Goal: Transaction & Acquisition: Purchase product/service

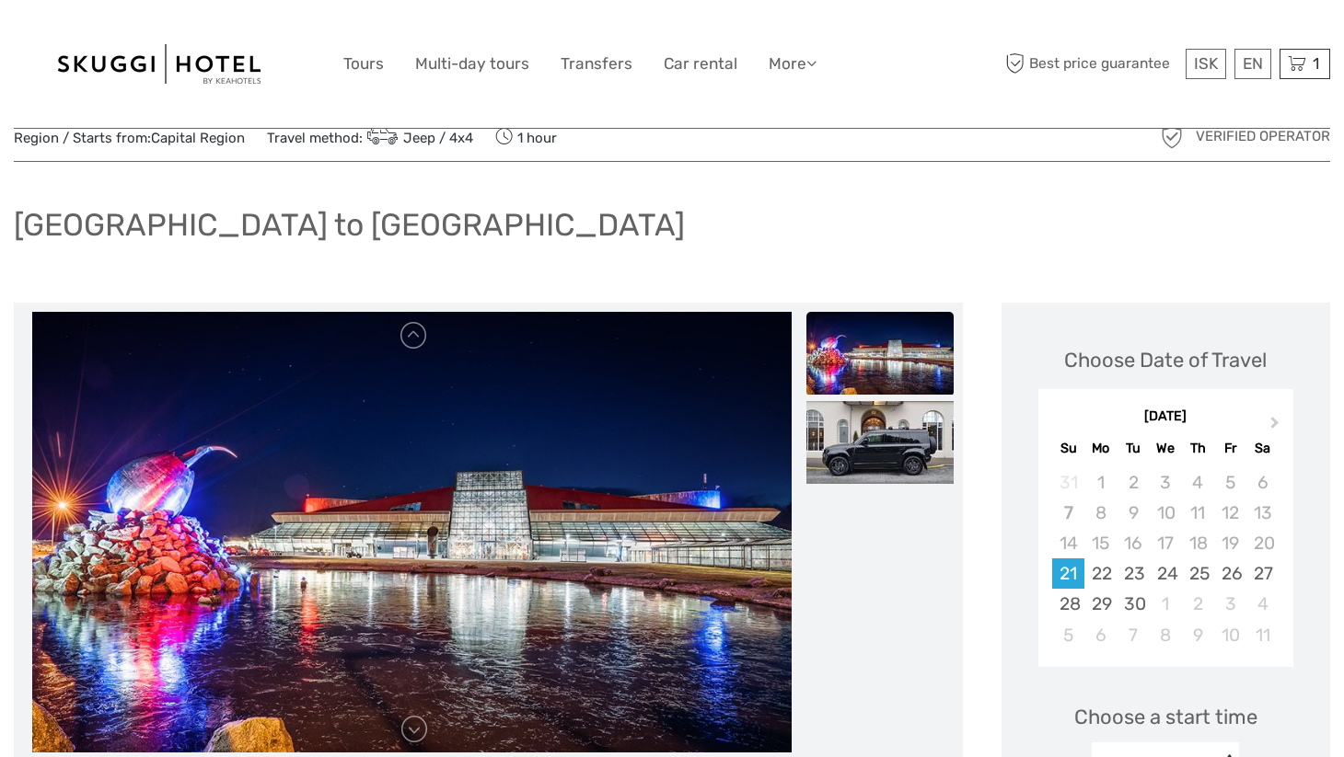
click at [198, 67] on img at bounding box center [159, 64] width 202 height 40
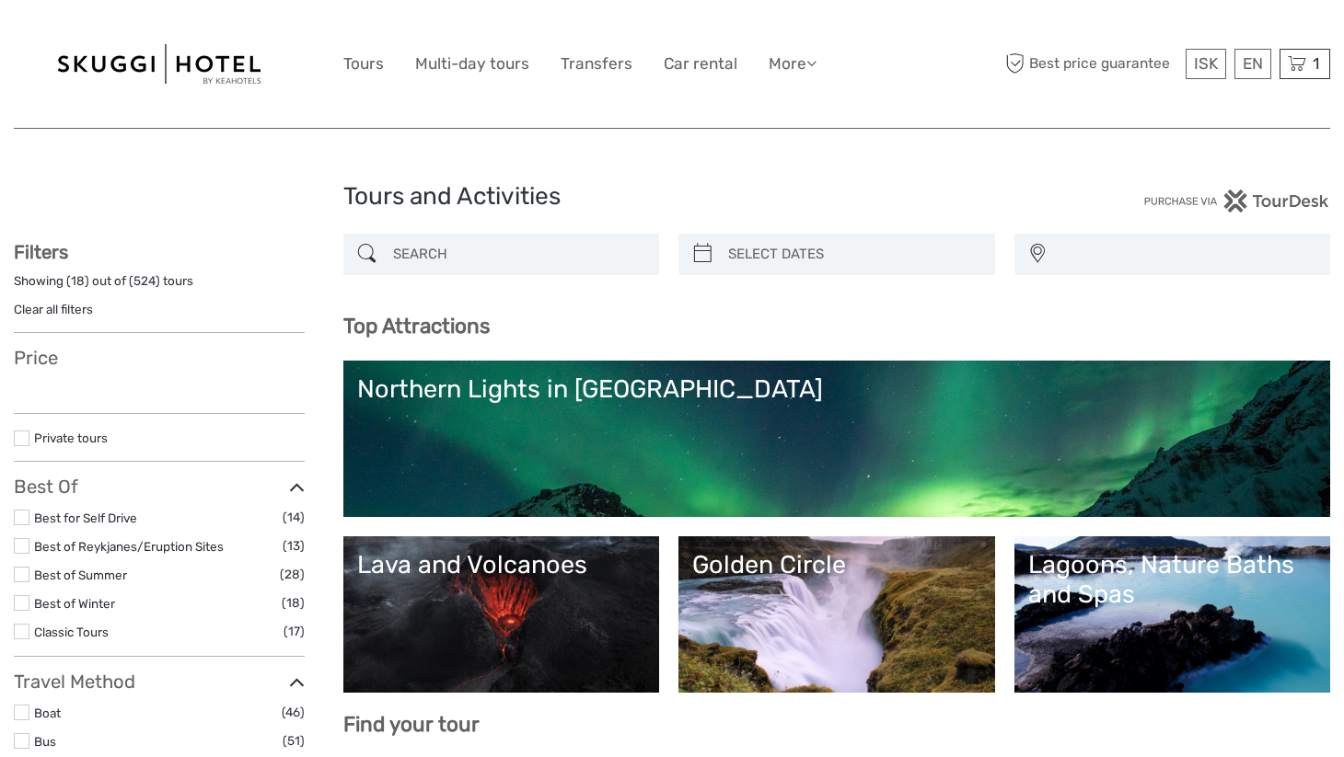
select select
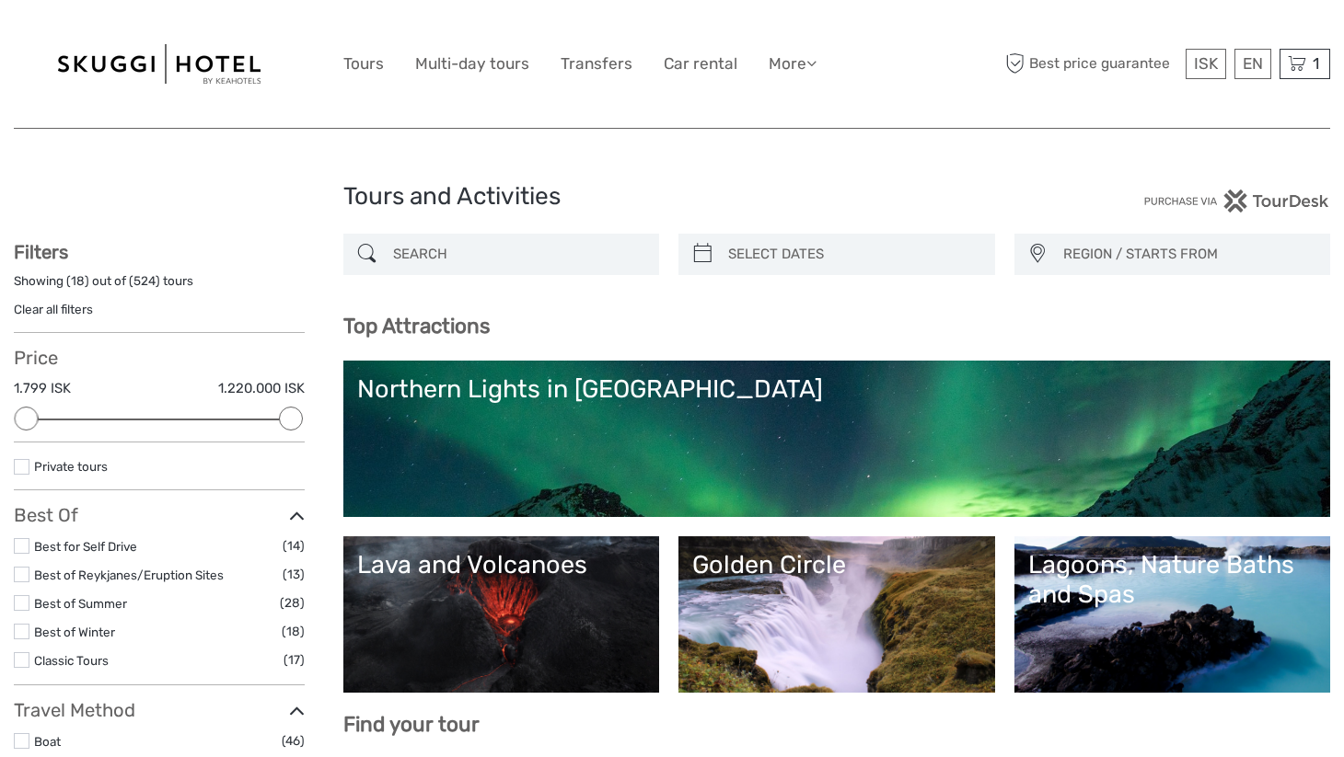
click at [781, 595] on link "Golden Circle" at bounding box center [836, 614] width 289 height 129
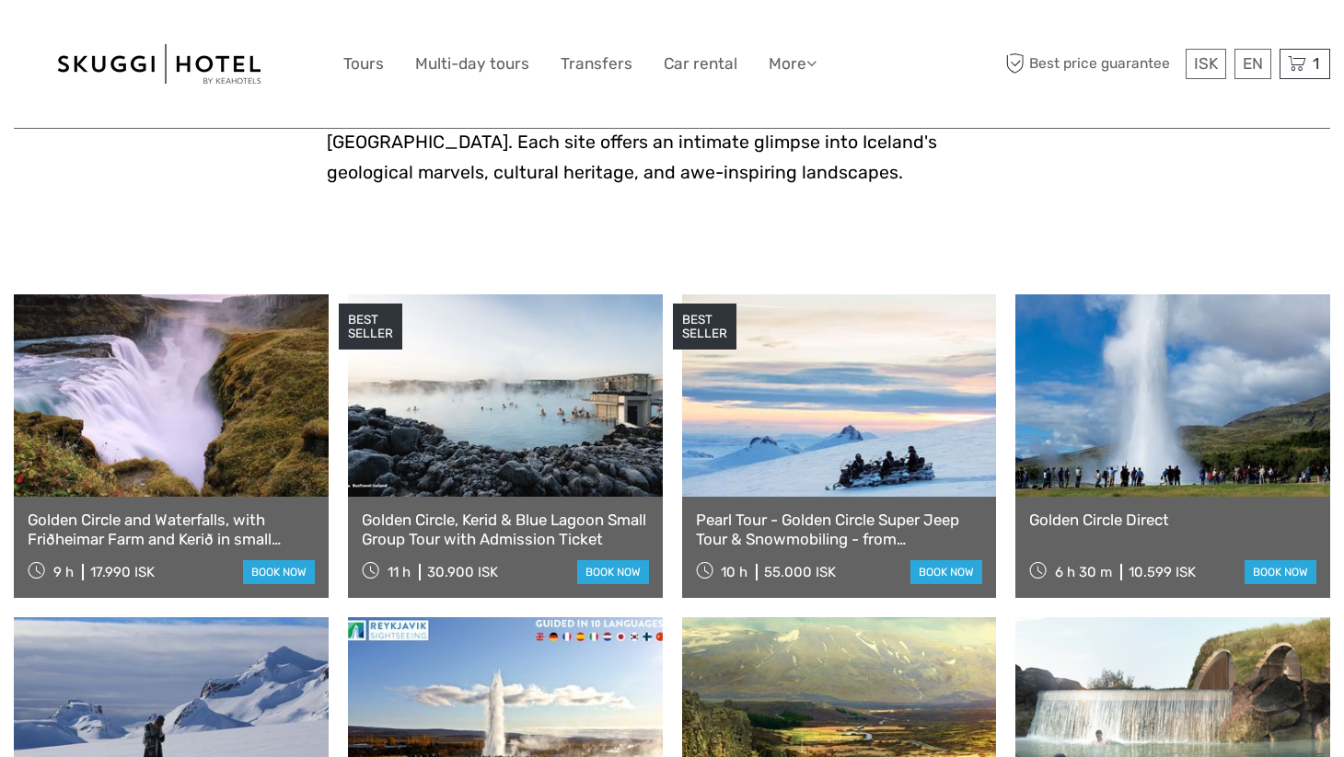
scroll to position [831, 0]
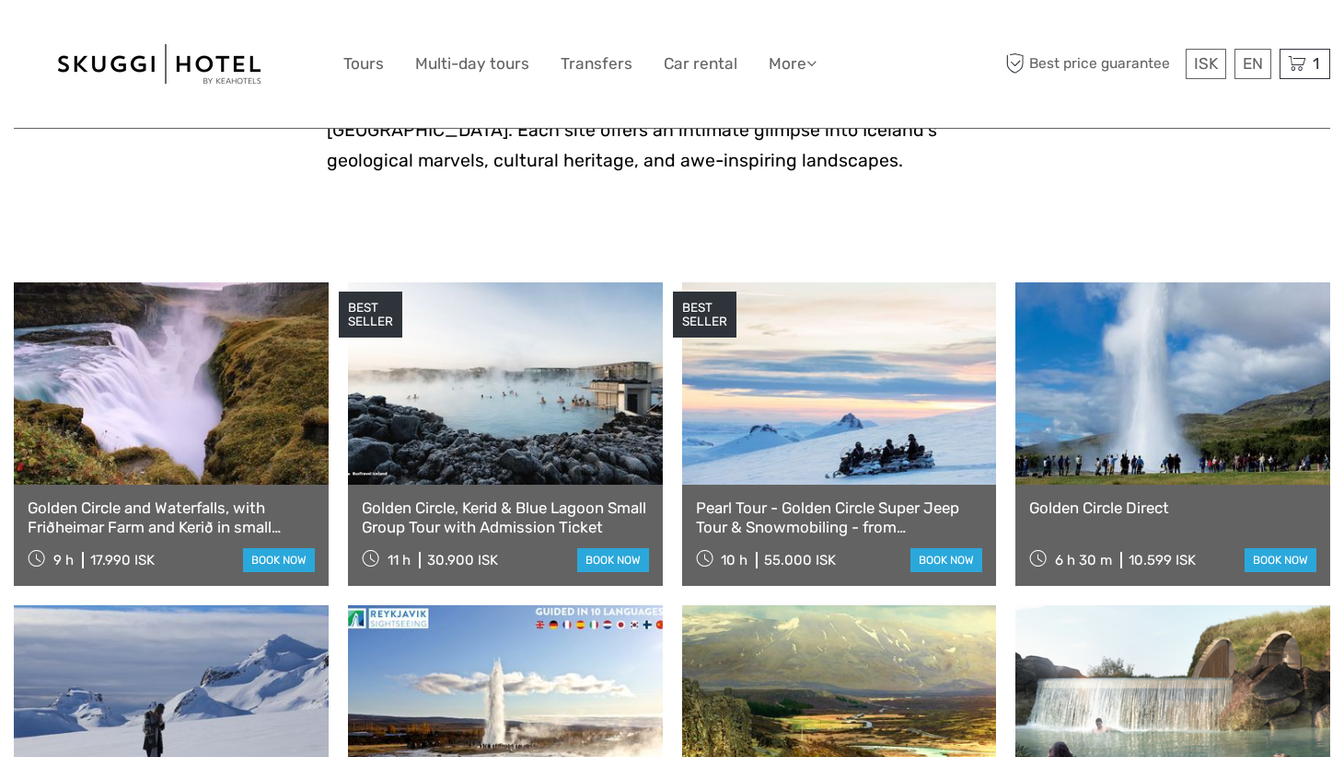
click at [157, 417] on link at bounding box center [171, 384] width 315 height 202
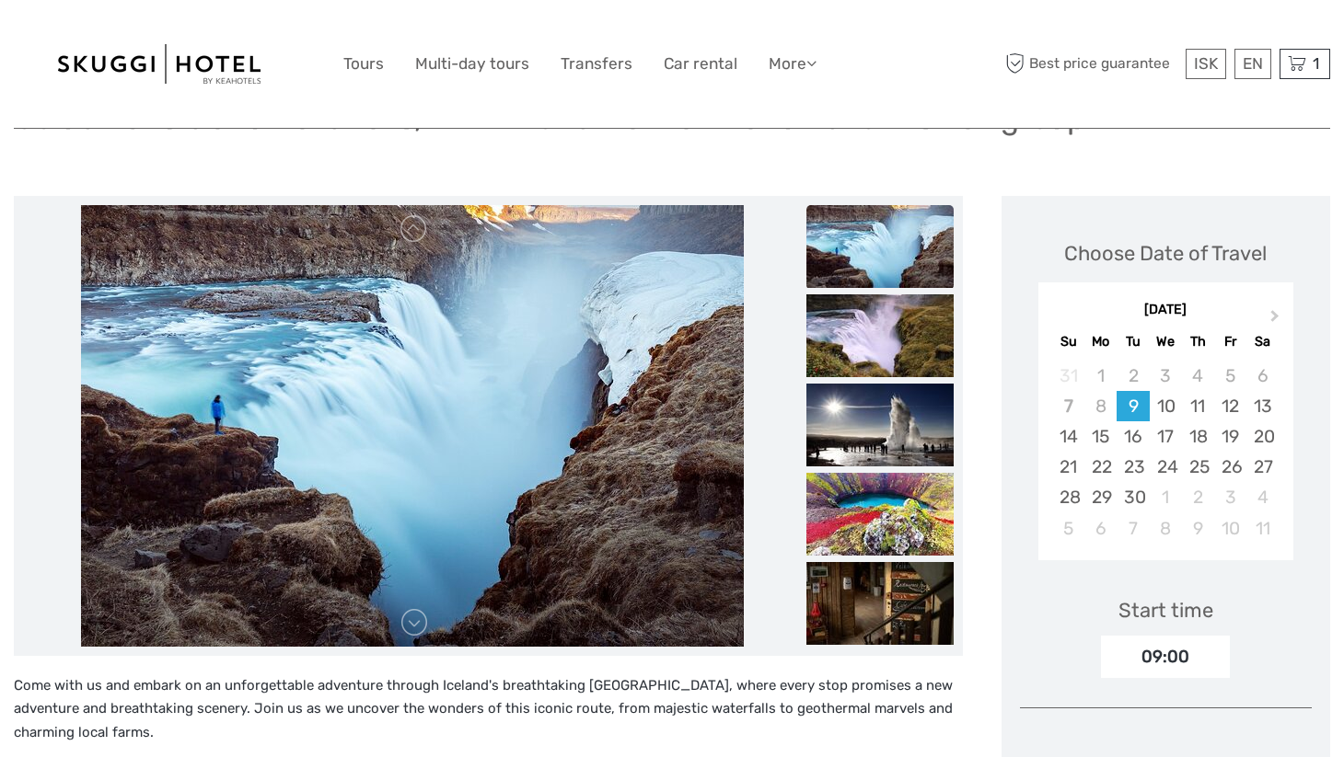
scroll to position [171, 0]
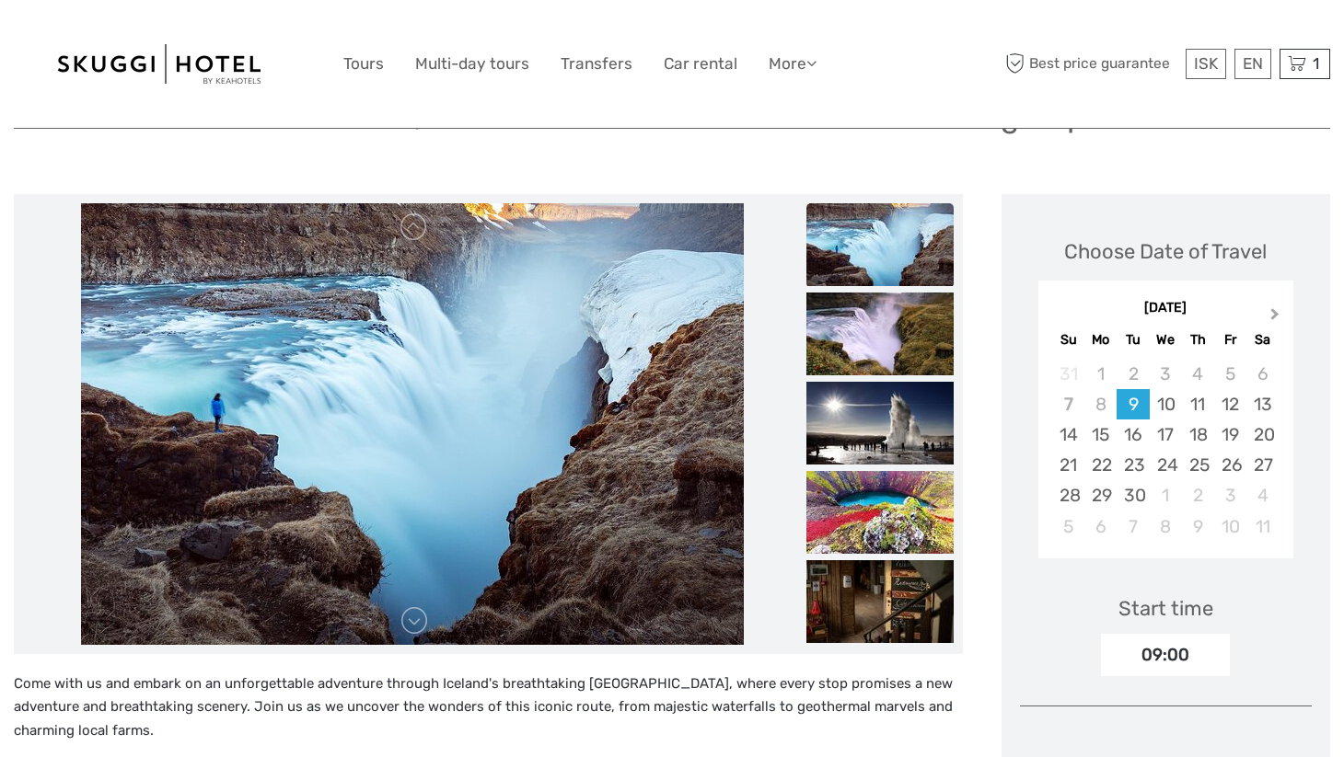
click at [1276, 311] on button "Next Month" at bounding box center [1276, 318] width 29 height 29
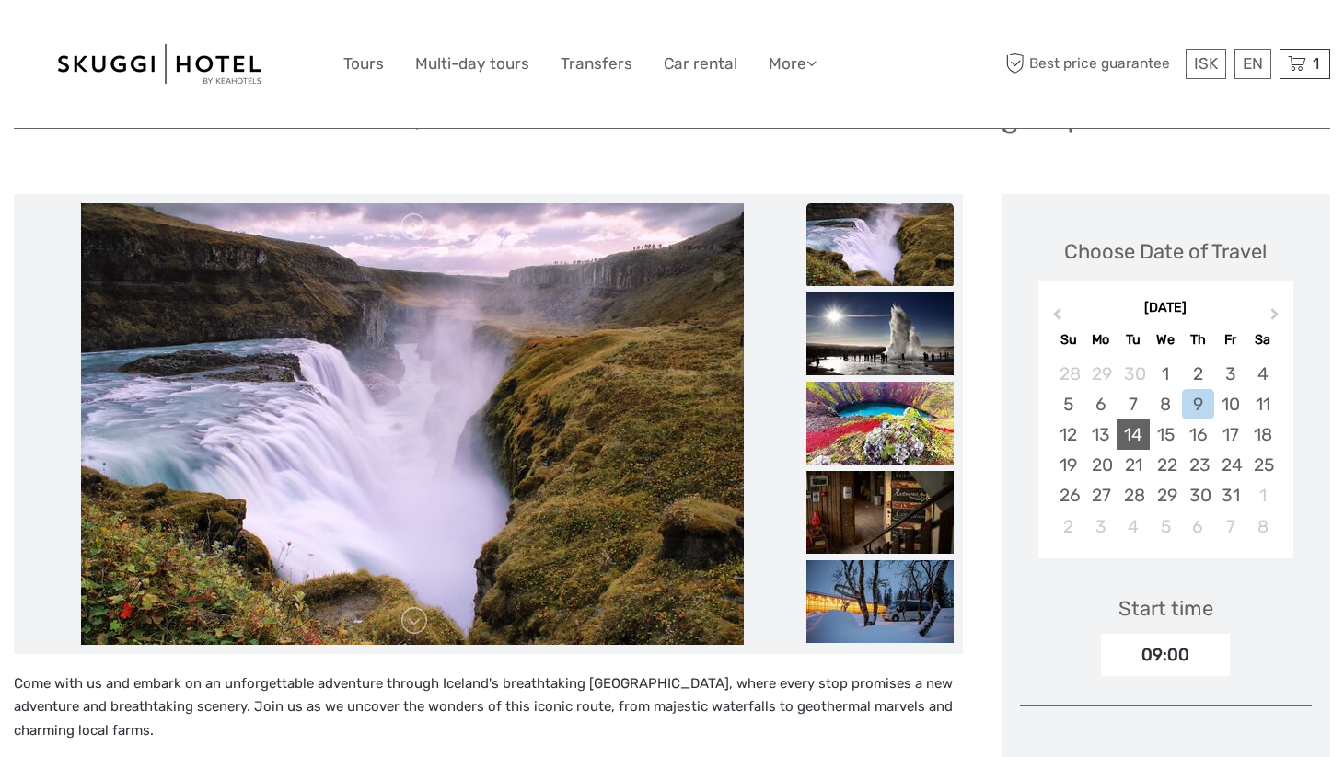
click at [1133, 433] on div "14" at bounding box center [1132, 435] width 32 height 30
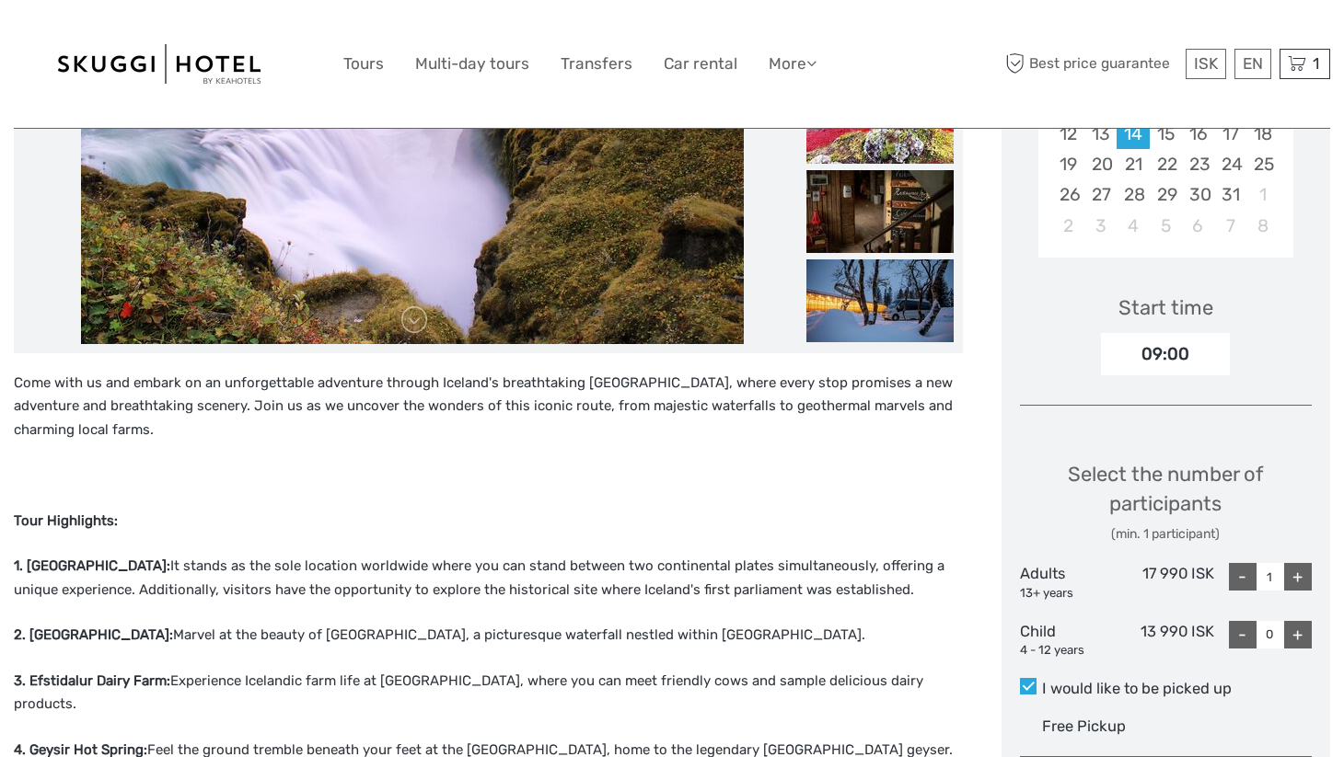
scroll to position [474, 0]
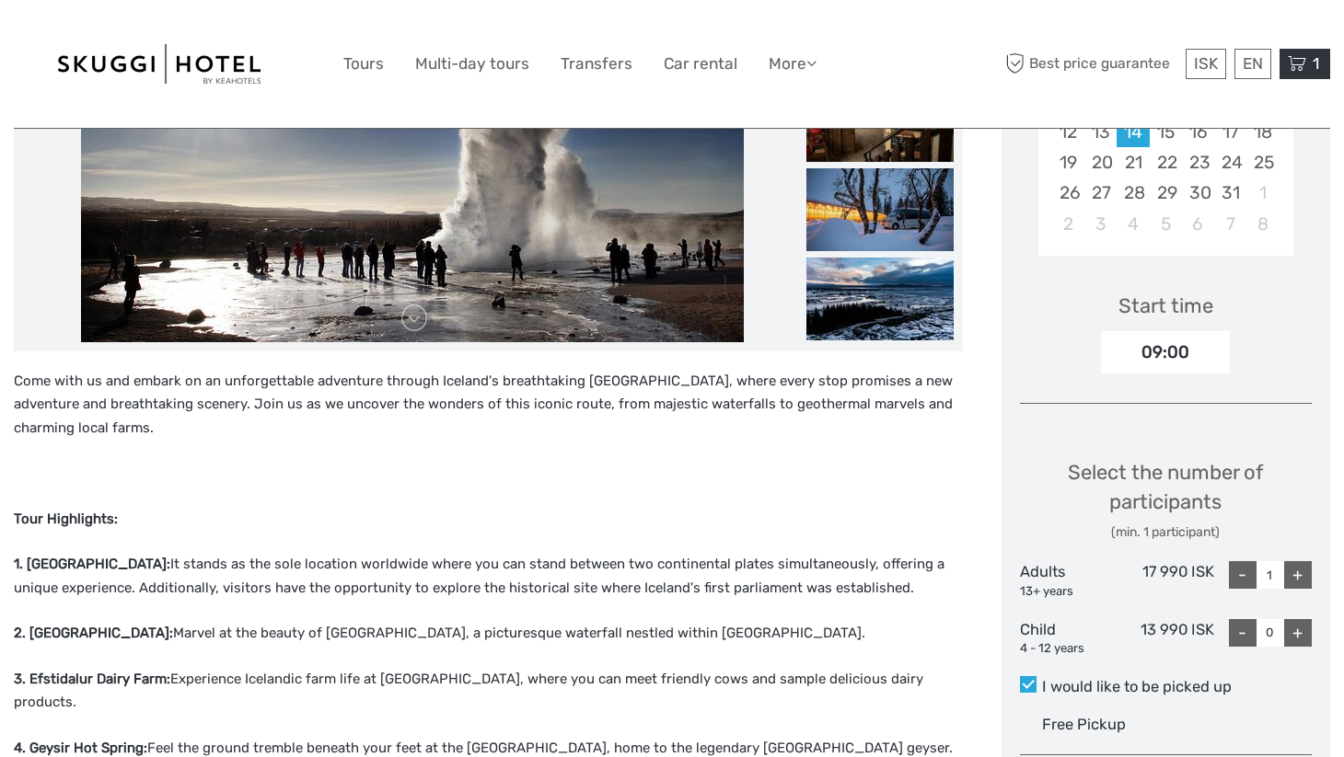
click at [1293, 64] on icon at bounding box center [1297, 63] width 18 height 23
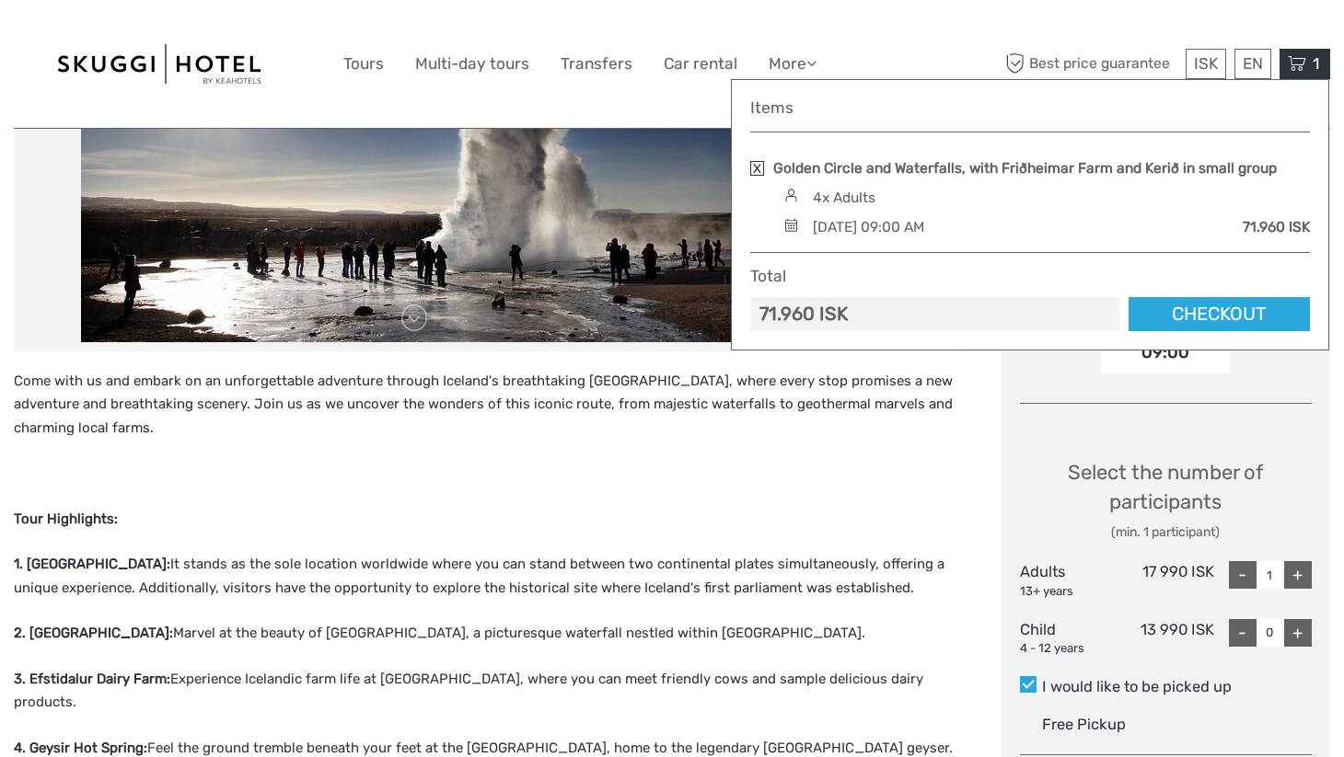
click at [758, 167] on link at bounding box center [757, 168] width 14 height 15
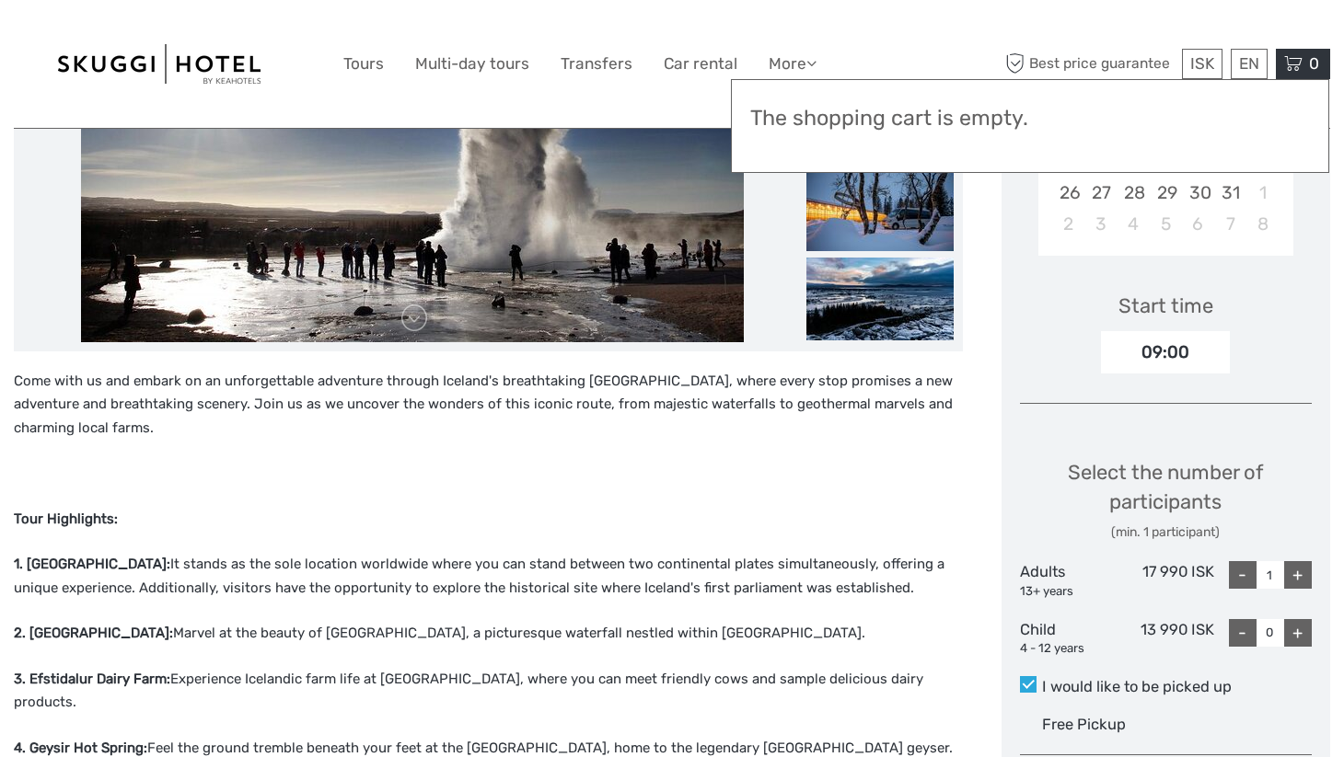
click at [1298, 573] on div "+" at bounding box center [1298, 575] width 28 height 28
type input "4"
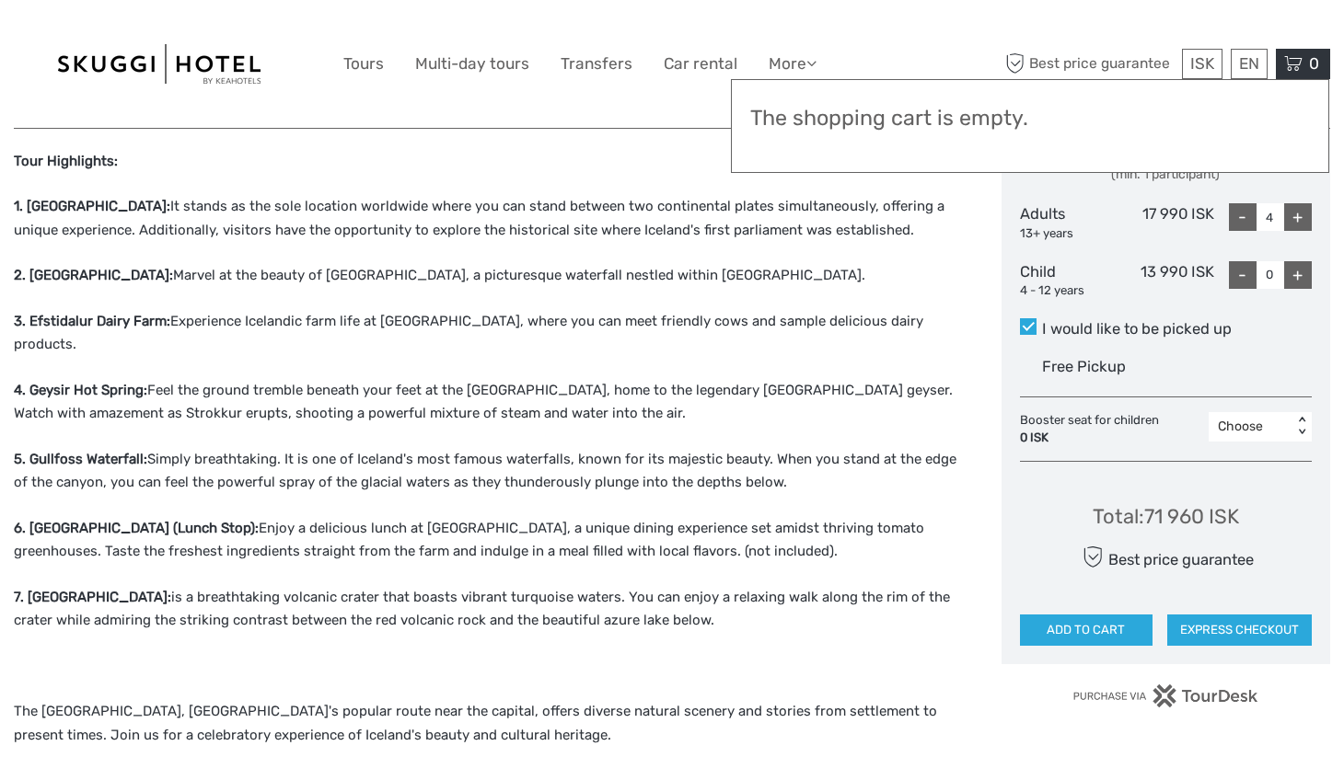
scroll to position [835, 0]
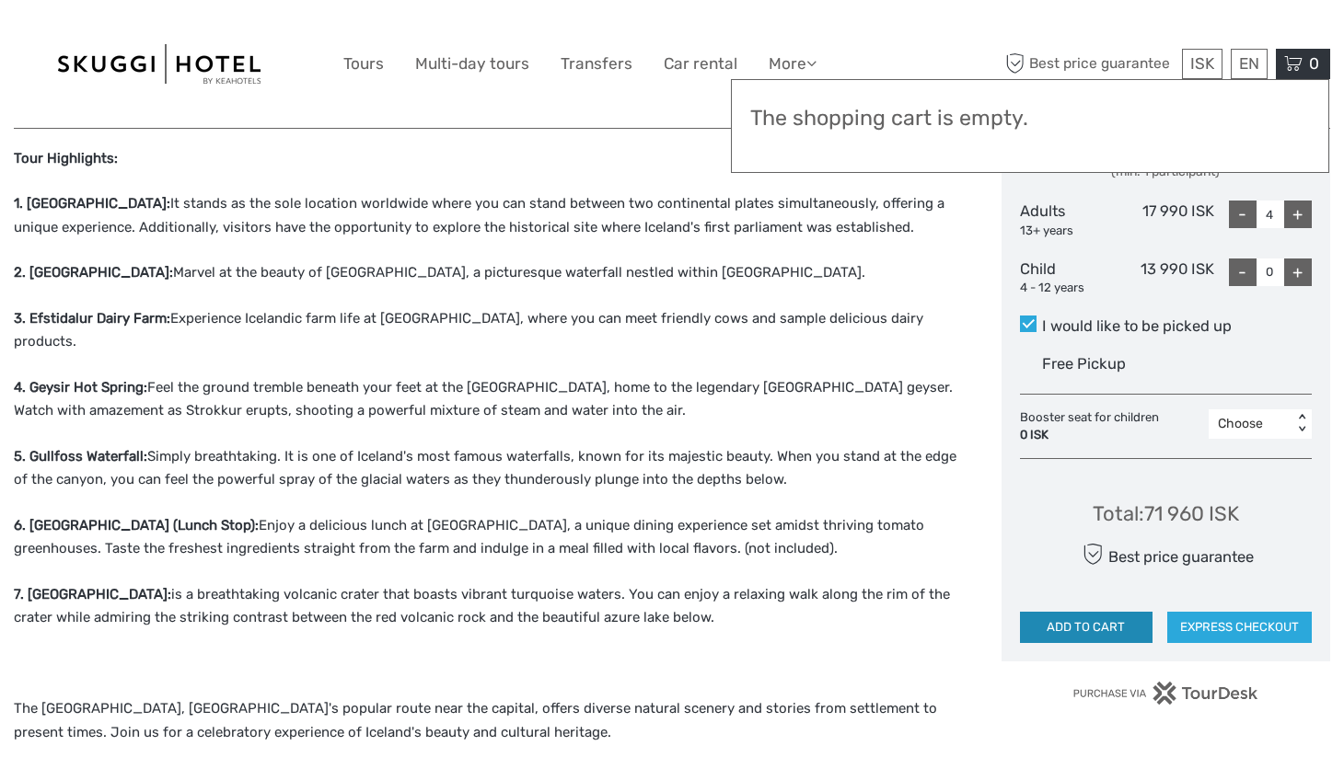
click at [1094, 624] on button "ADD TO CART" at bounding box center [1086, 627] width 133 height 31
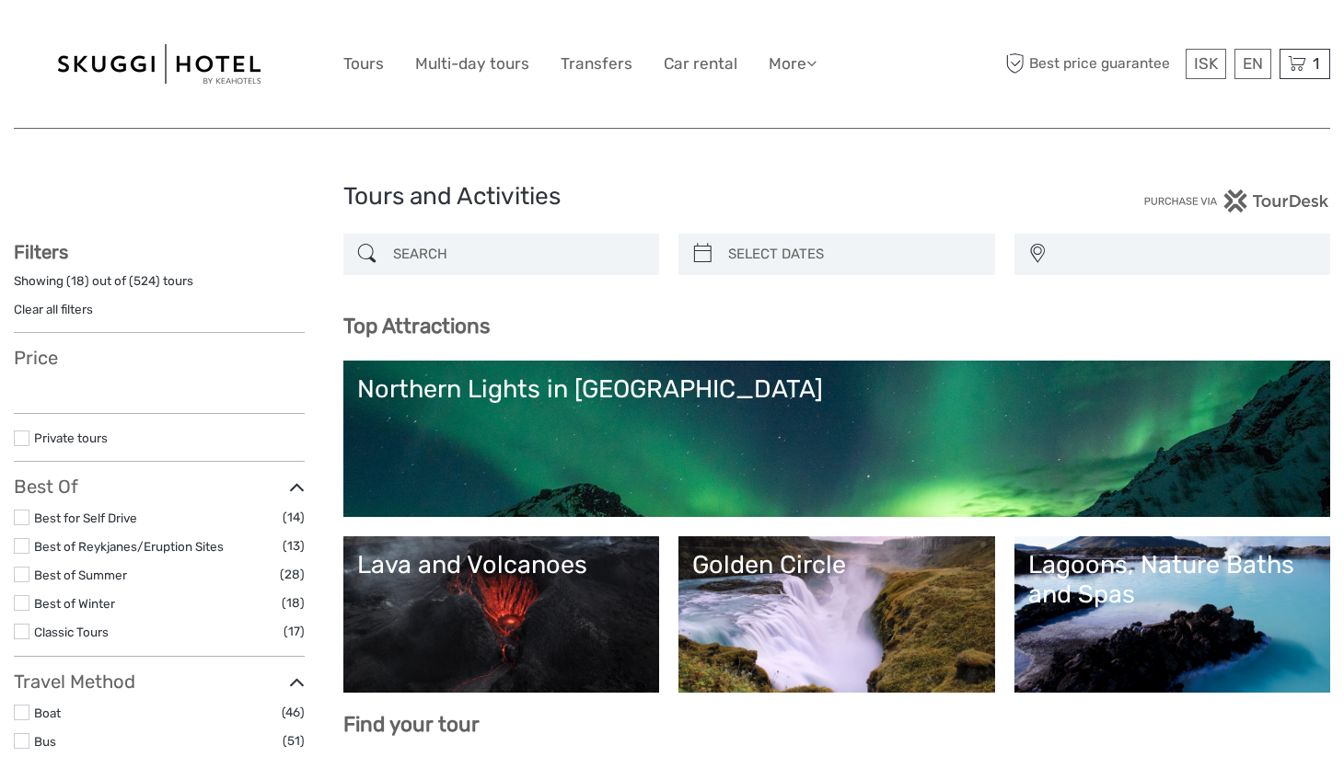
select select
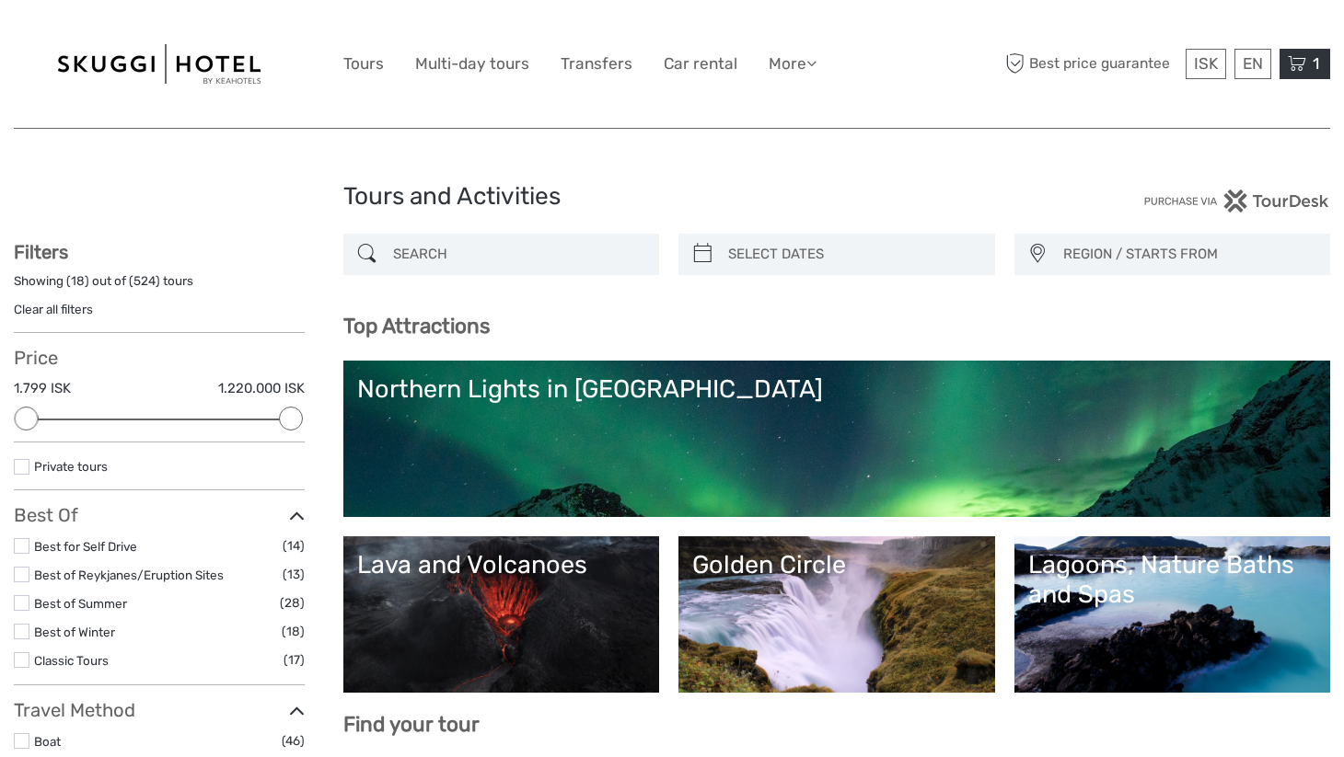
click at [1305, 62] on icon at bounding box center [1297, 63] width 18 height 23
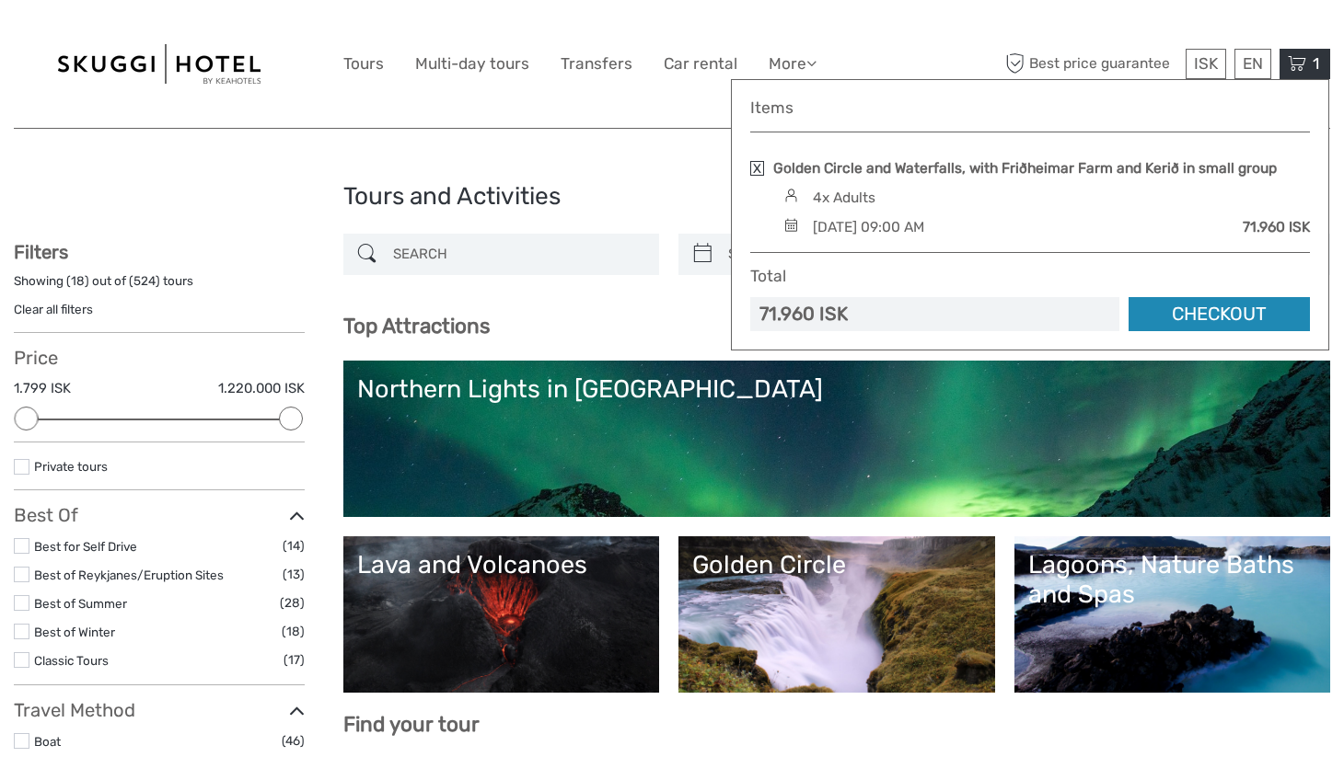
click at [1199, 313] on link "Checkout" at bounding box center [1218, 314] width 181 height 34
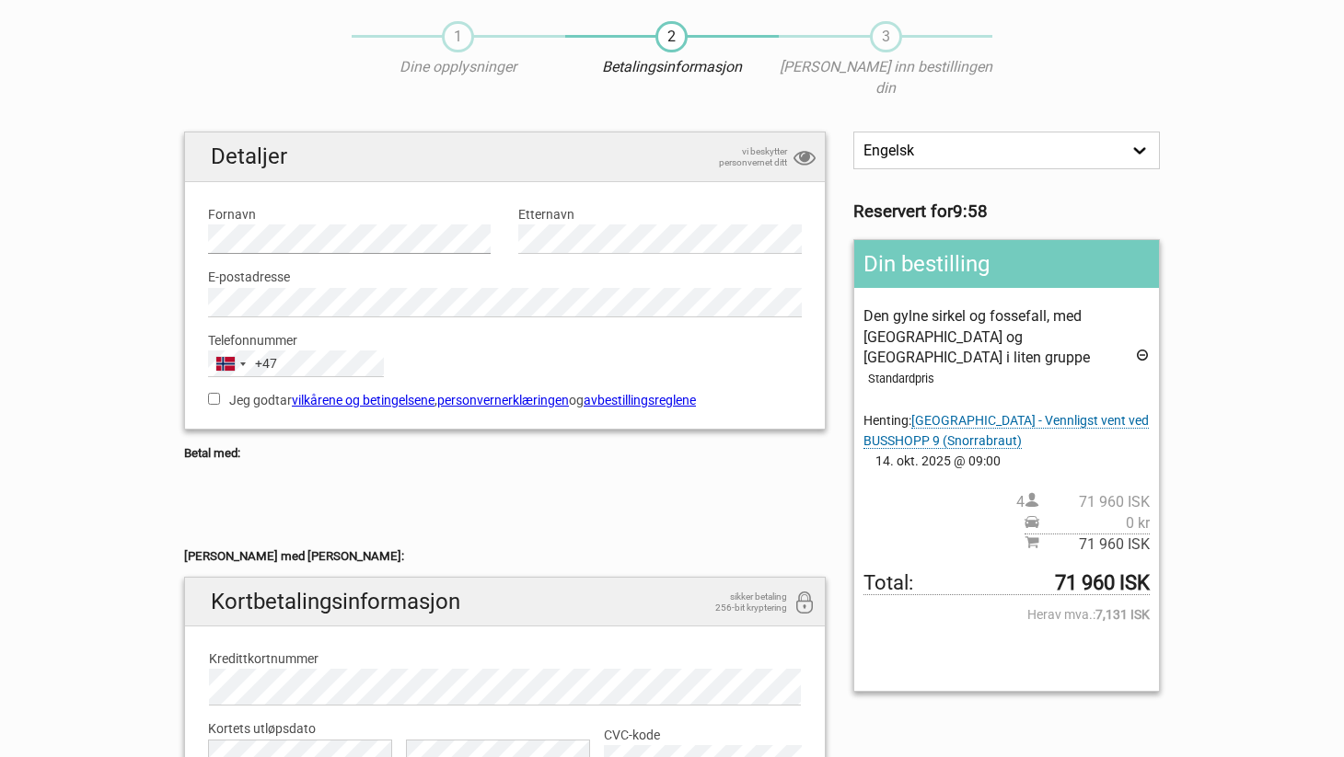
scroll to position [54, 0]
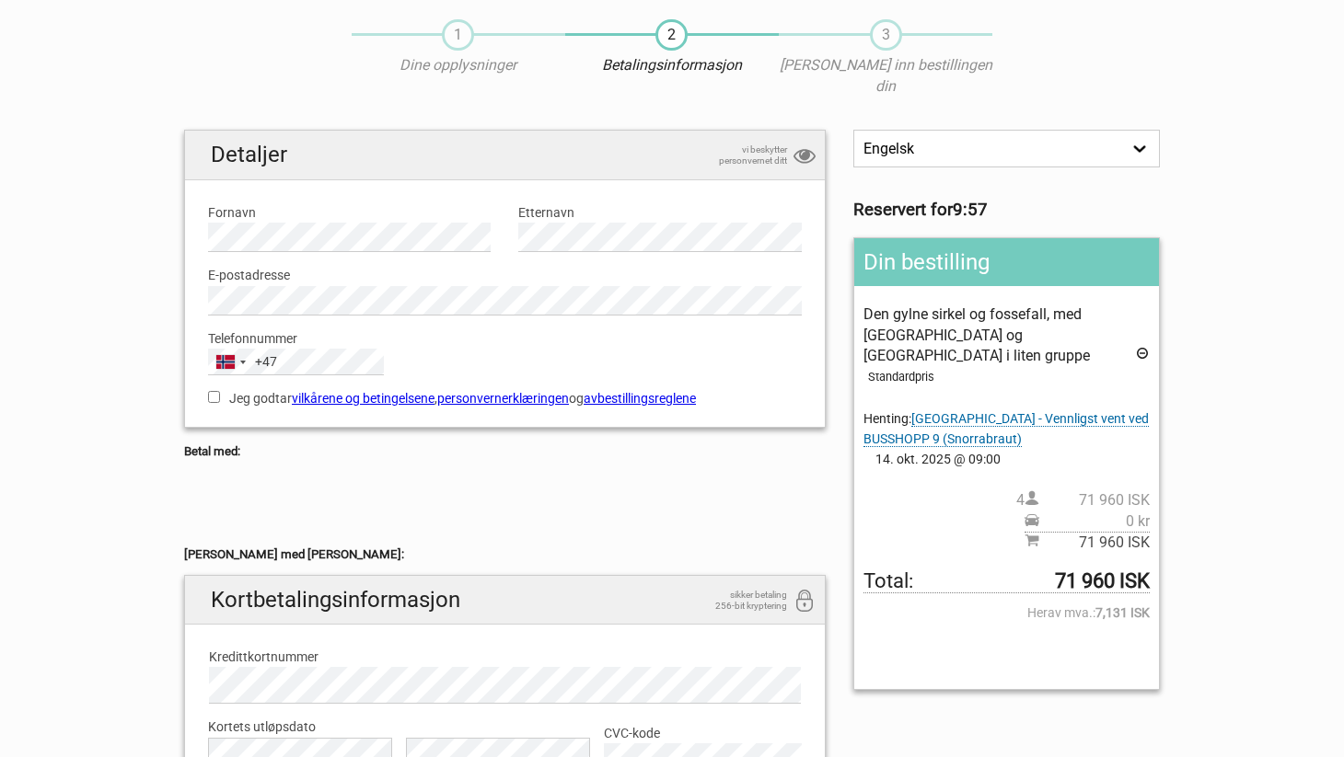
click at [214, 391] on input "Jeg godtar vilkårene og betingelsene , personvernerklæringen og avbestillingsre…" at bounding box center [214, 397] width 12 height 12
checkbox input "true"
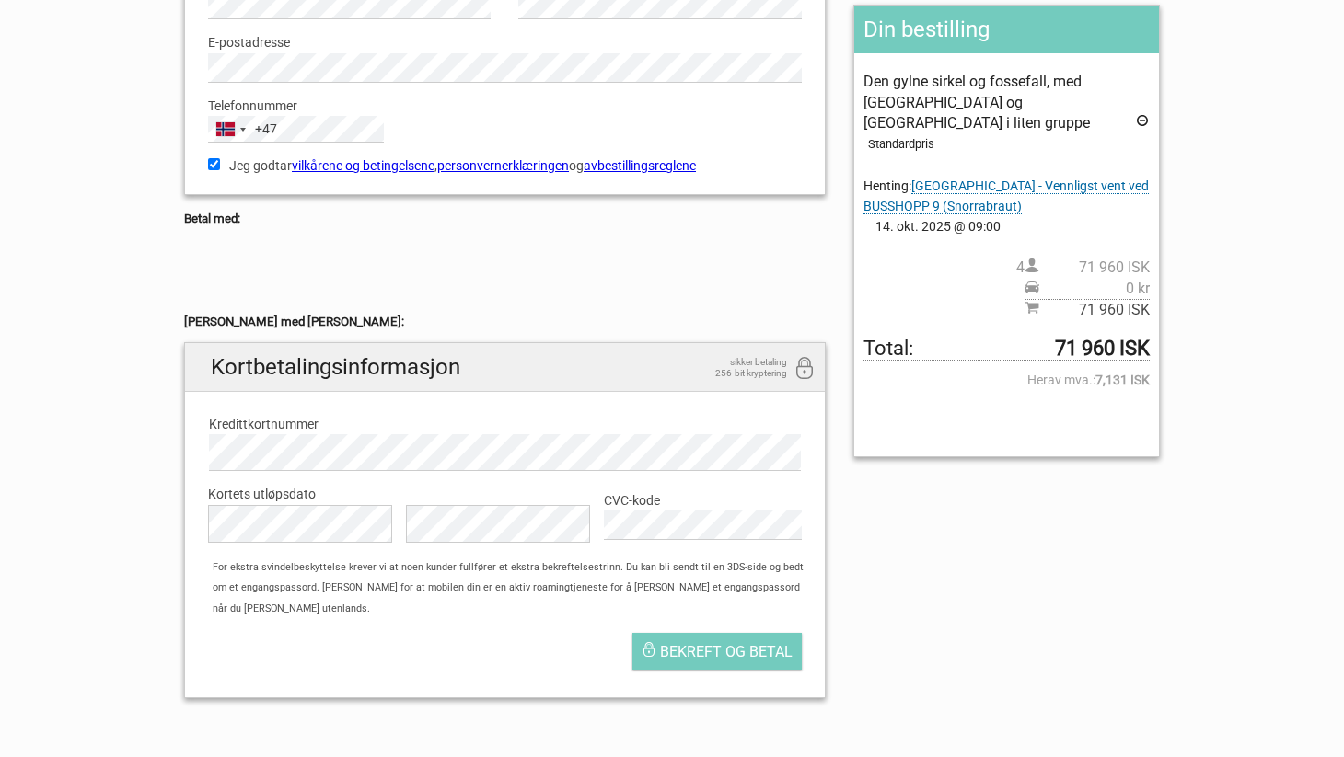
scroll to position [288, 0]
click at [650, 642] on icon "button" at bounding box center [648, 650] width 15 height 17
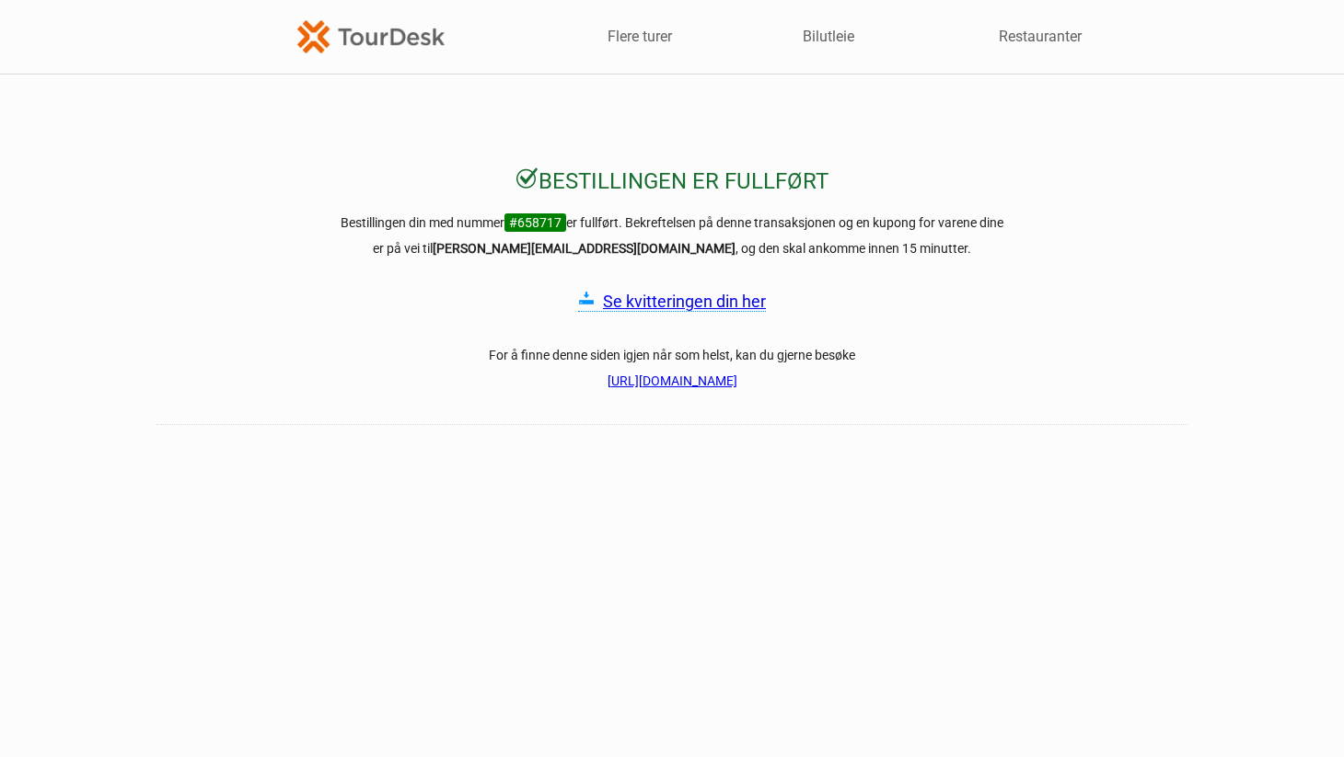
click at [691, 295] on font "Se kvitteringen din her" at bounding box center [684, 301] width 163 height 19
